Goal: Information Seeking & Learning: Learn about a topic

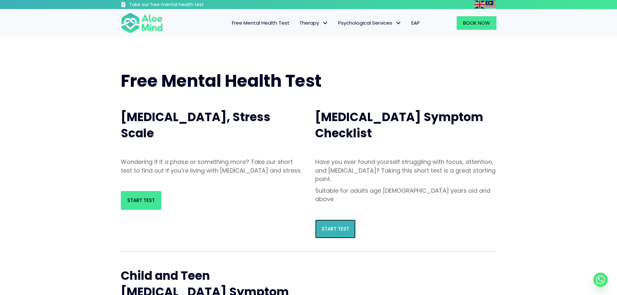
click at [324, 220] on link "Start Test" at bounding box center [335, 229] width 41 height 19
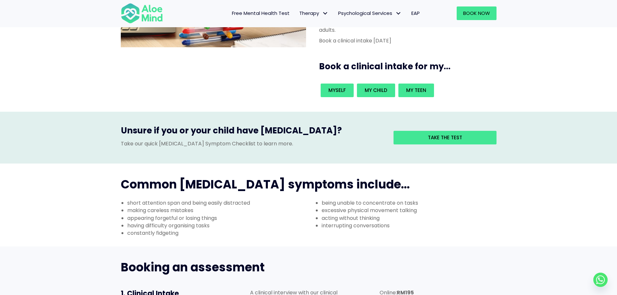
scroll to position [130, 0]
